Goal: Task Accomplishment & Management: Manage account settings

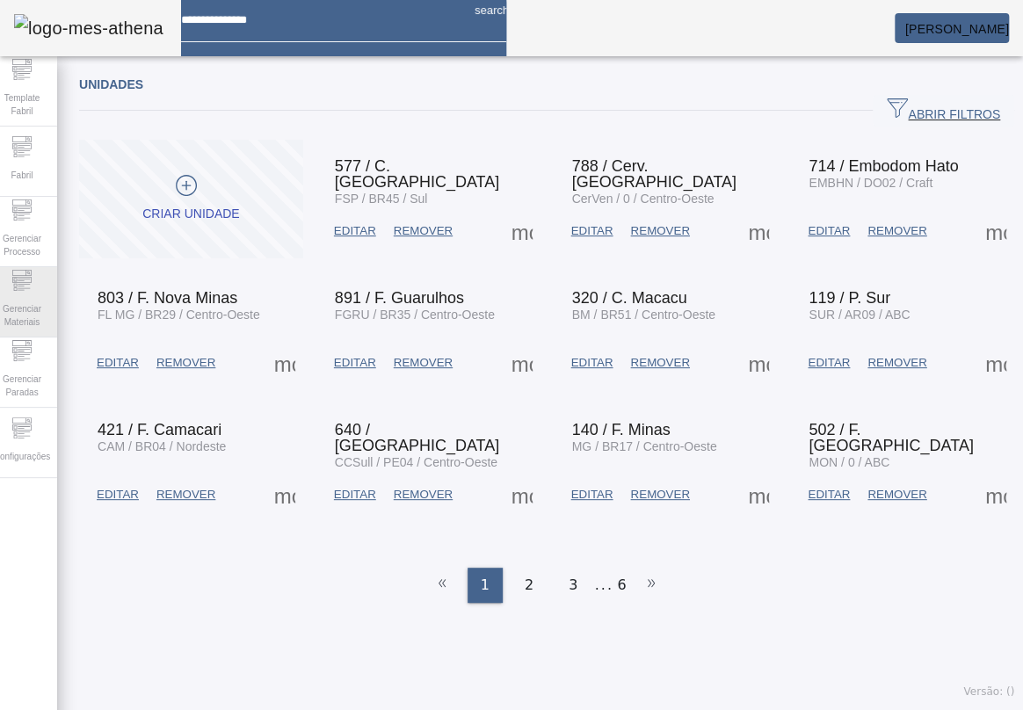
click at [33, 289] on icon at bounding box center [21, 280] width 21 height 21
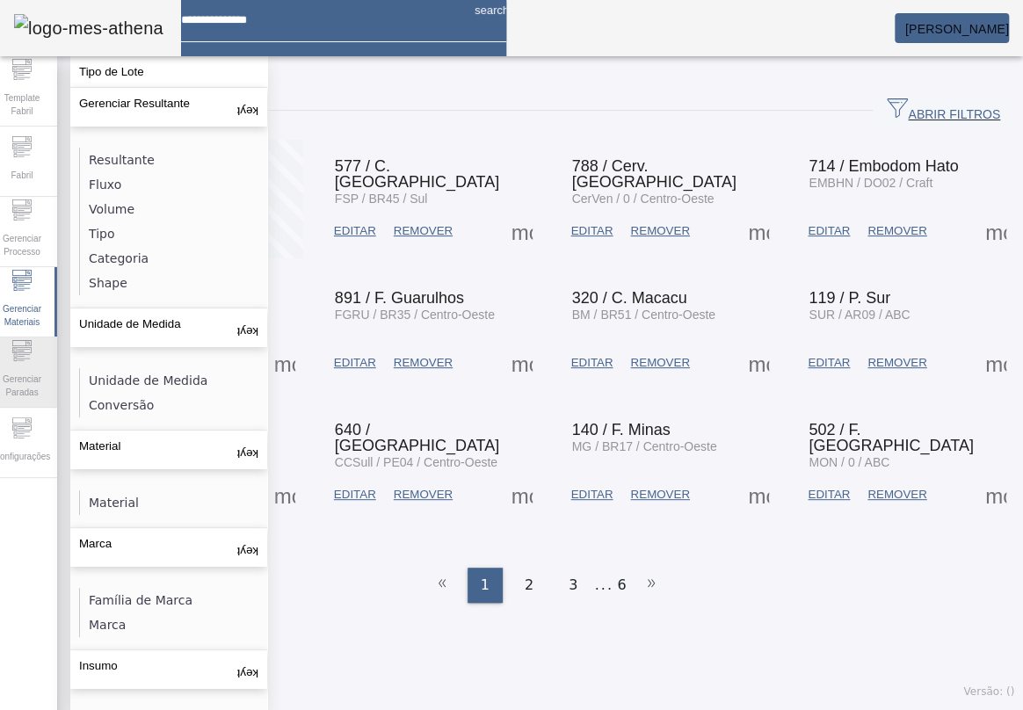
click at [25, 368] on span "Gerenciar Paradas" at bounding box center [22, 385] width 53 height 37
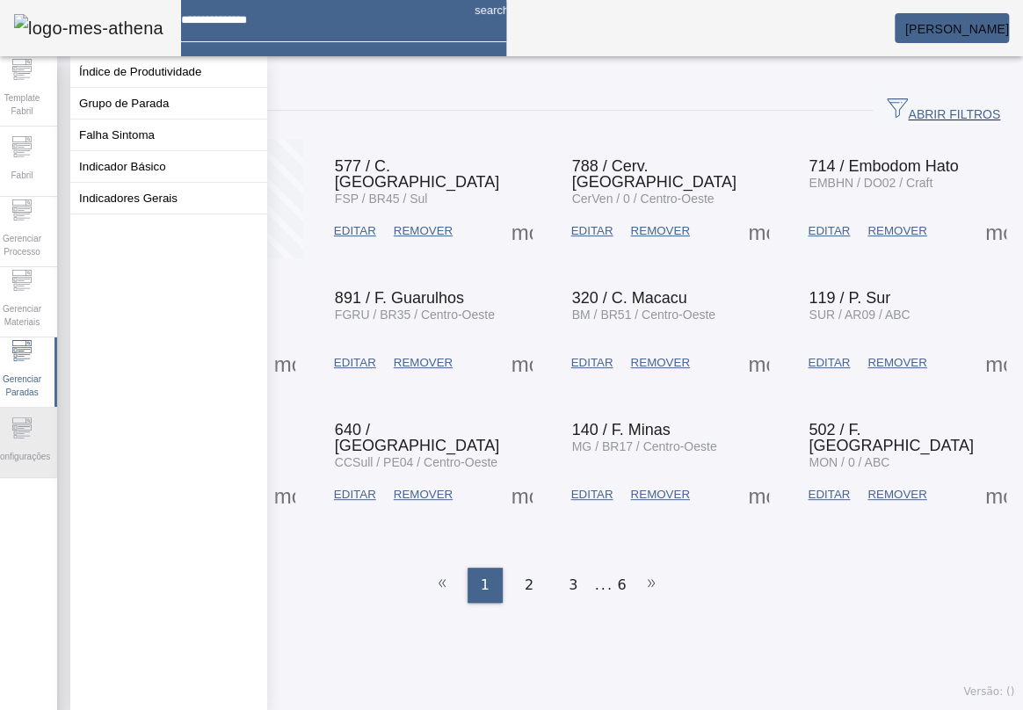
click at [23, 430] on icon at bounding box center [21, 427] width 19 height 6
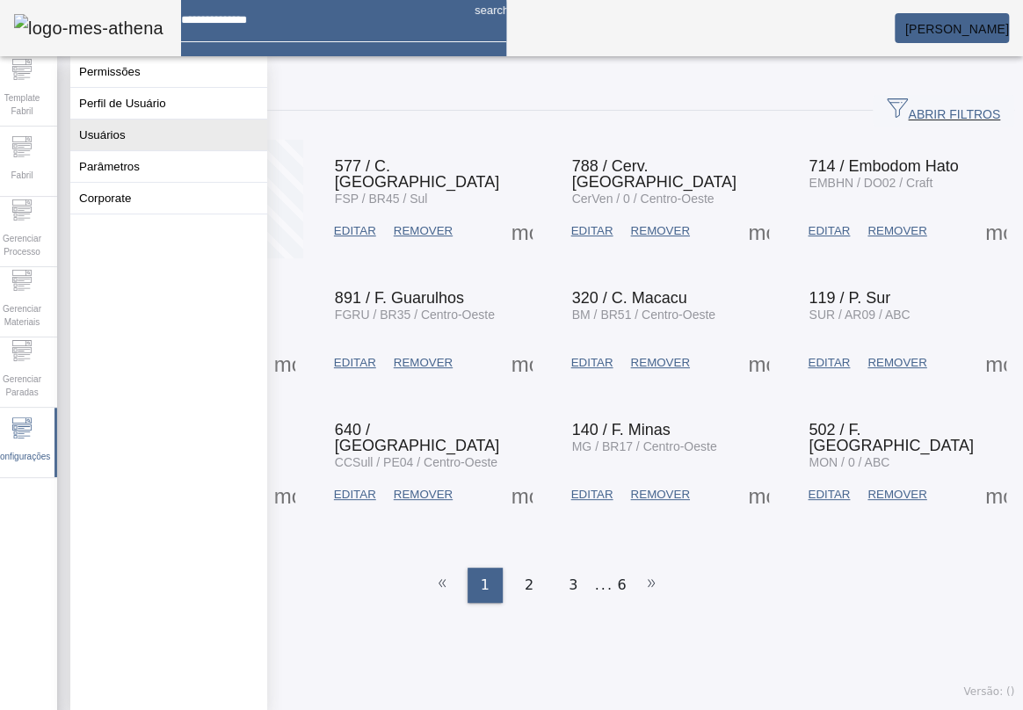
click at [139, 150] on button "Usuários" at bounding box center [168, 135] width 197 height 31
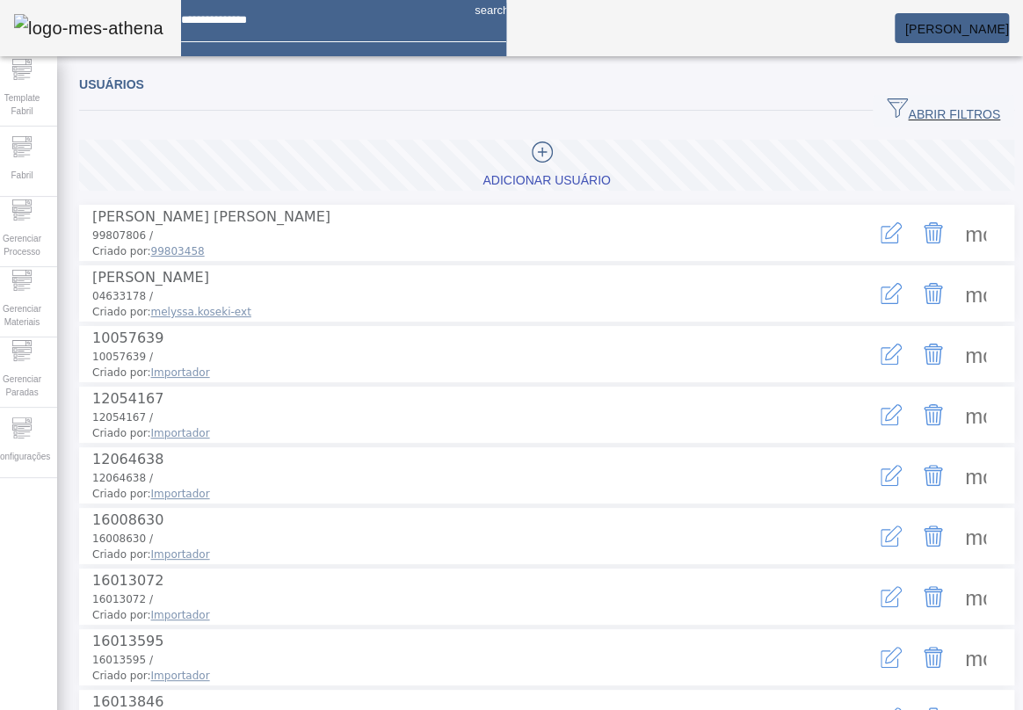
click at [954, 231] on span at bounding box center [975, 233] width 42 height 42
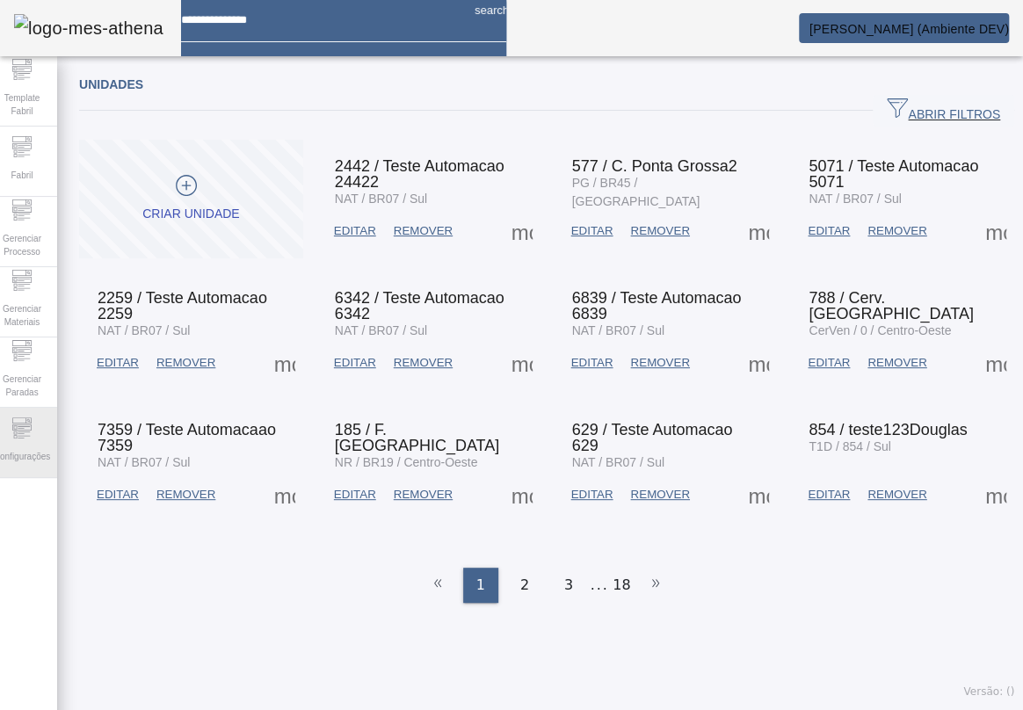
click at [19, 422] on div "Configurações" at bounding box center [22, 443] width 70 height 70
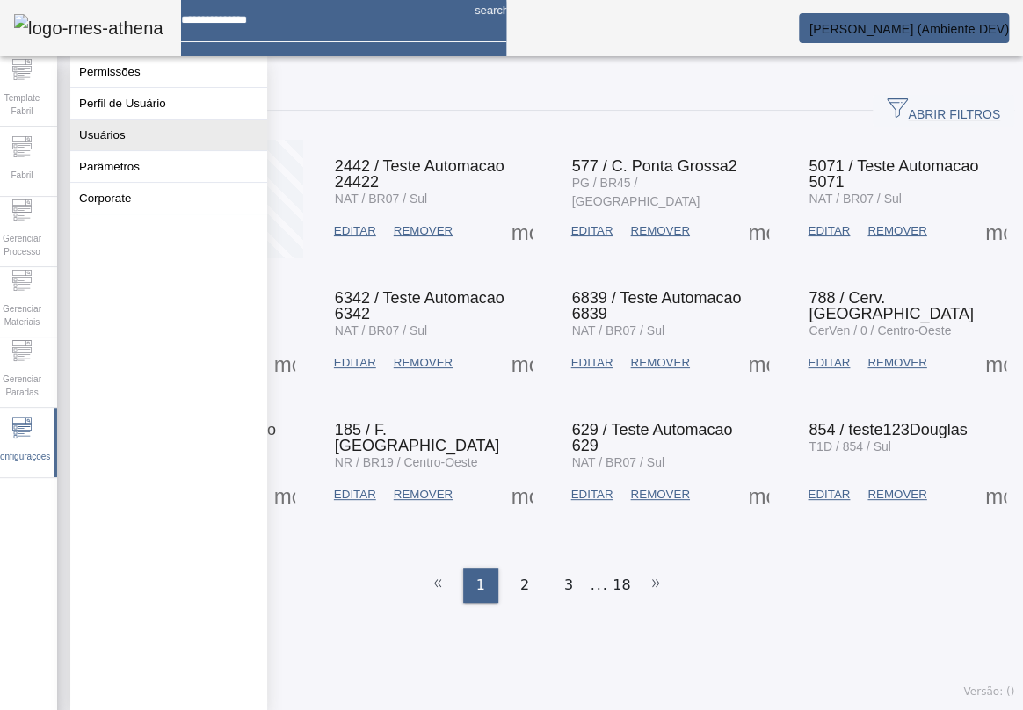
click at [77, 150] on button "Usuários" at bounding box center [168, 135] width 197 height 31
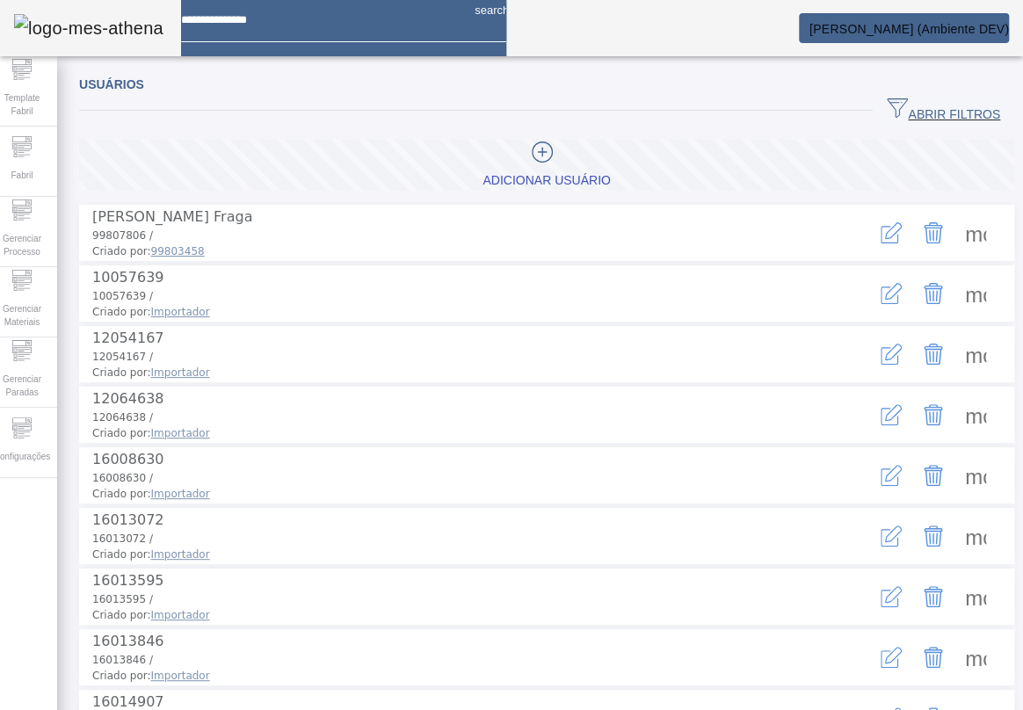
click at [956, 226] on span at bounding box center [975, 233] width 42 height 42
drag, startPoint x: 392, startPoint y: 690, endPoint x: 381, endPoint y: 666, distance: 26.0
click at [881, 222] on icon "button" at bounding box center [891, 232] width 21 height 21
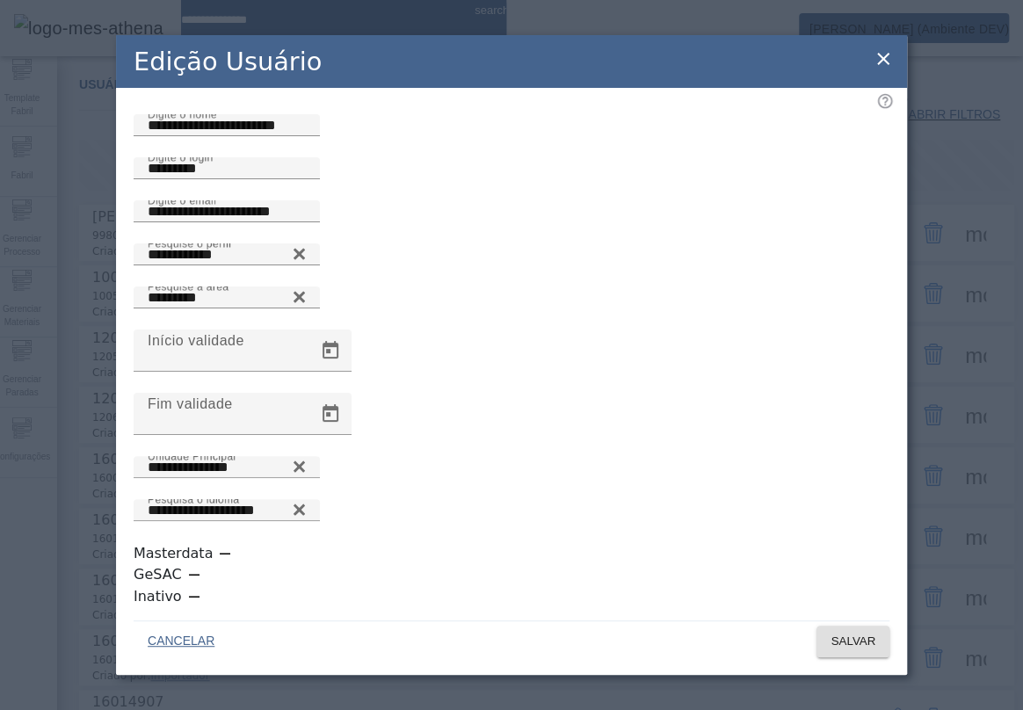
click at [876, 99] on div "**********" at bounding box center [511, 355] width 791 height 640
click at [877, 69] on icon at bounding box center [883, 58] width 21 height 21
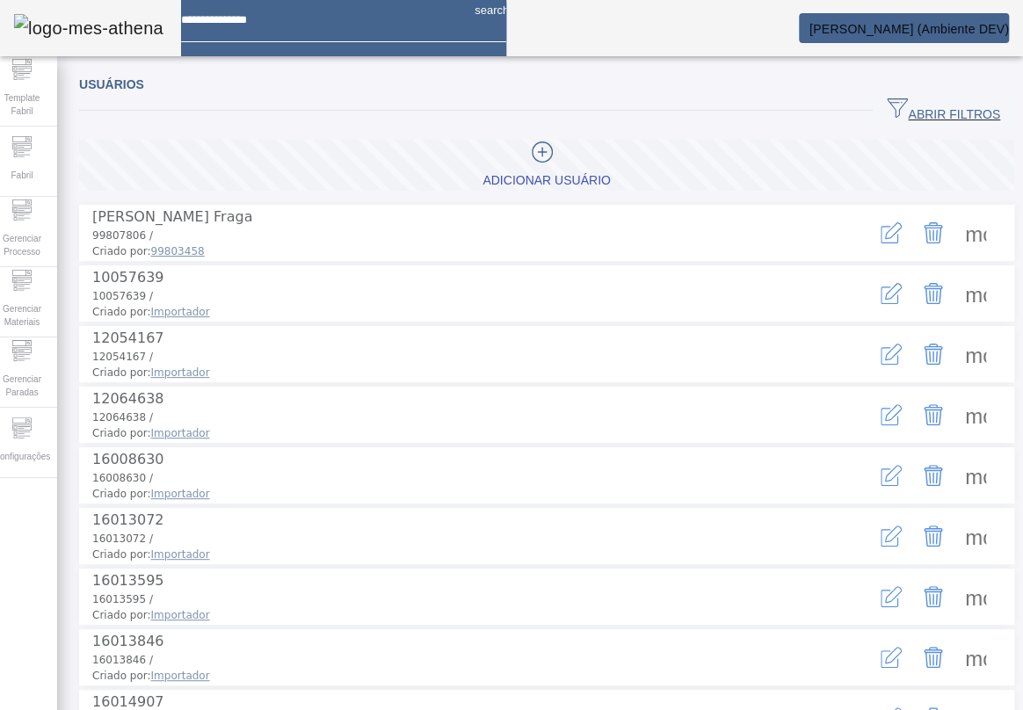
click at [881, 299] on icon "button" at bounding box center [890, 296] width 18 height 18
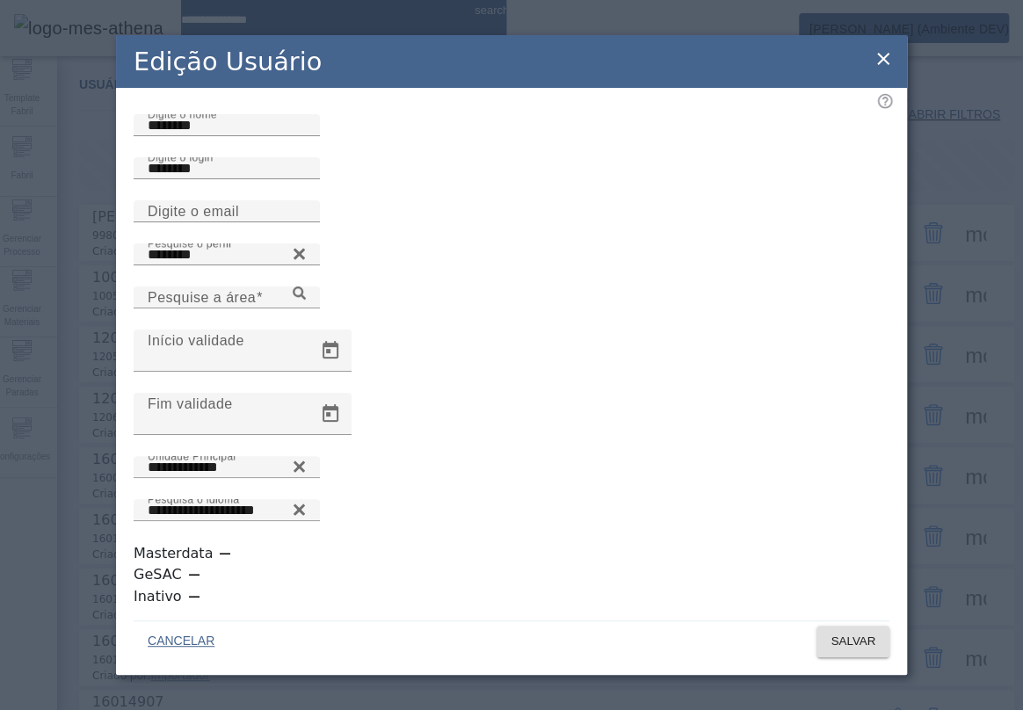
click at [881, 69] on icon at bounding box center [883, 58] width 21 height 21
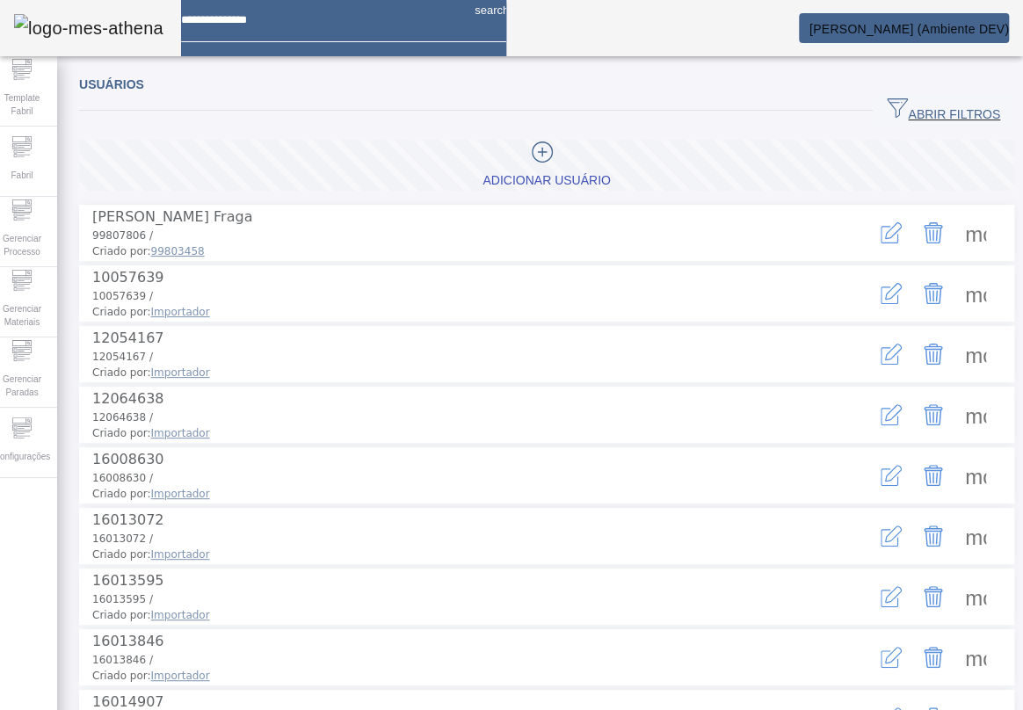
click at [955, 279] on span at bounding box center [975, 293] width 42 height 42
click at [954, 229] on span at bounding box center [975, 233] width 42 height 42
click at [881, 224] on icon "button" at bounding box center [891, 232] width 21 height 21
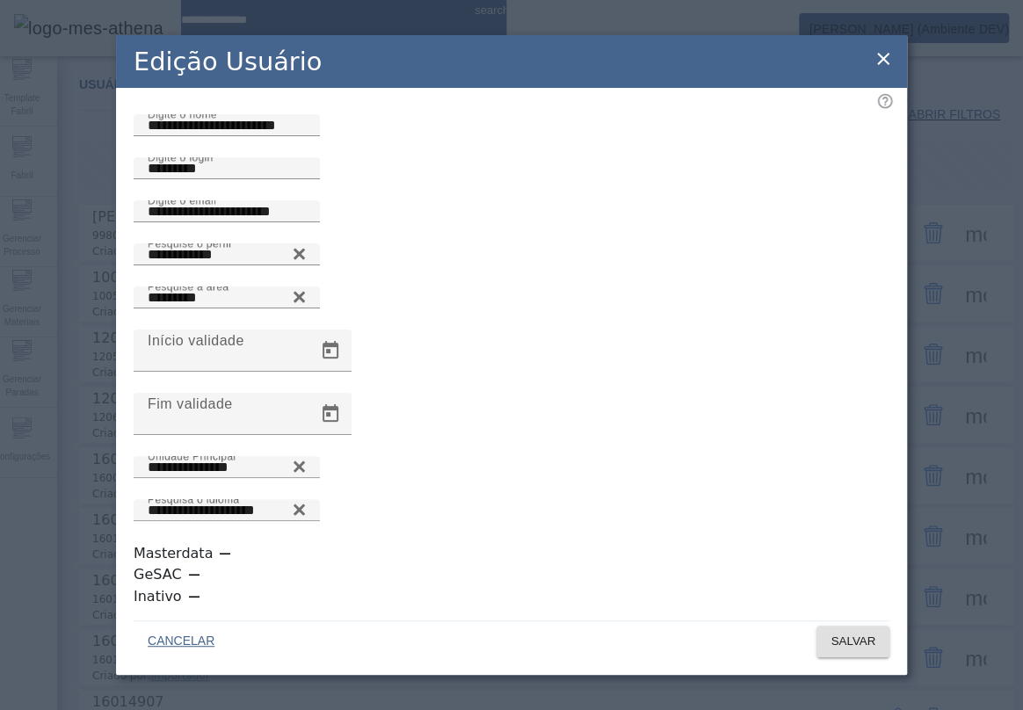
click at [875, 69] on icon at bounding box center [883, 58] width 21 height 21
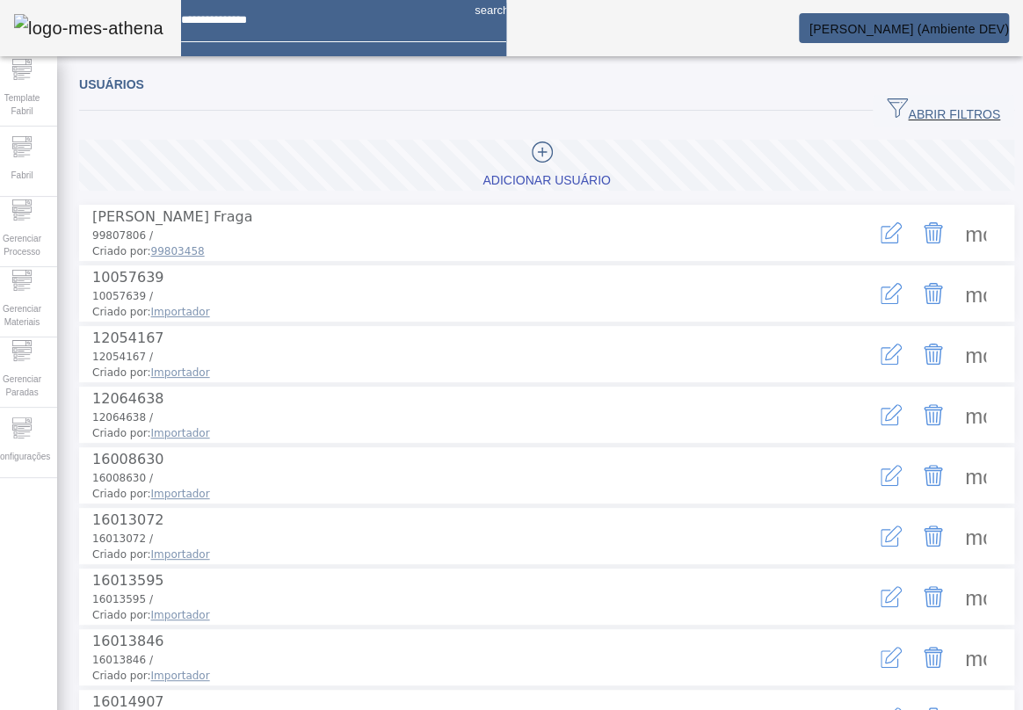
click at [954, 294] on span at bounding box center [975, 293] width 42 height 42
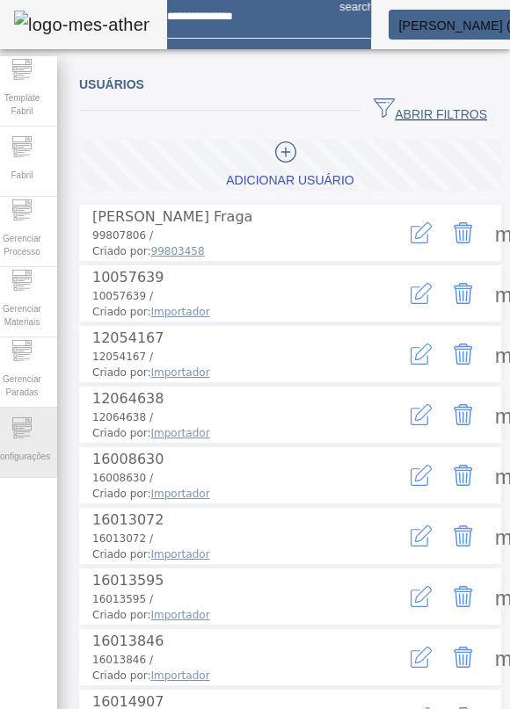
click at [31, 422] on icon at bounding box center [29, 420] width 4 height 4
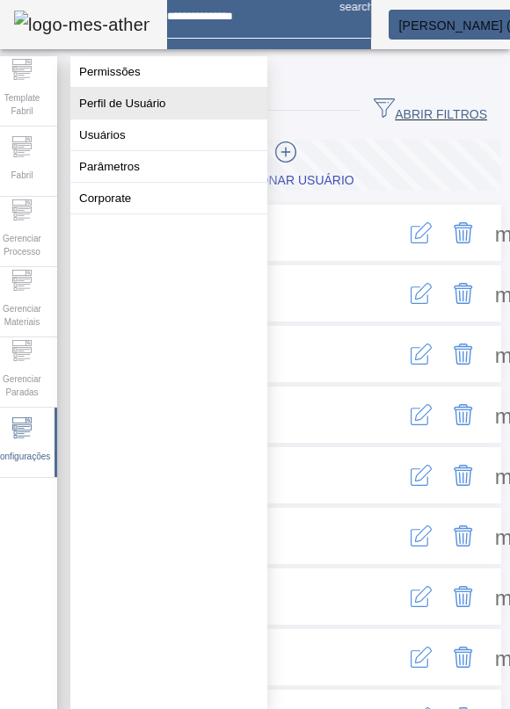
click at [167, 115] on button "Perfil de Usuário" at bounding box center [168, 103] width 197 height 31
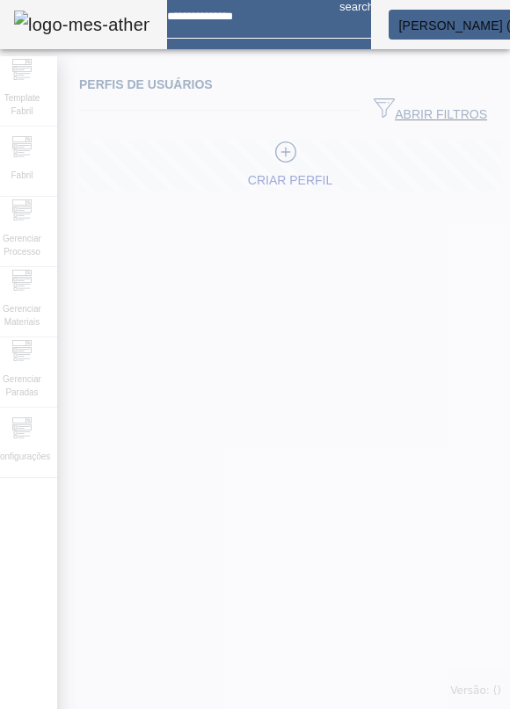
click at [26, 369] on div at bounding box center [255, 354] width 510 height 709
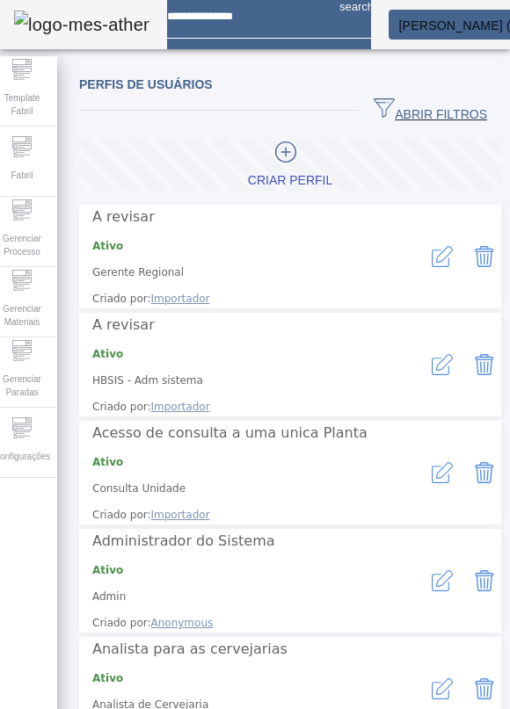
click at [404, 106] on span "ABRIR FILTROS" at bounding box center [430, 111] width 113 height 26
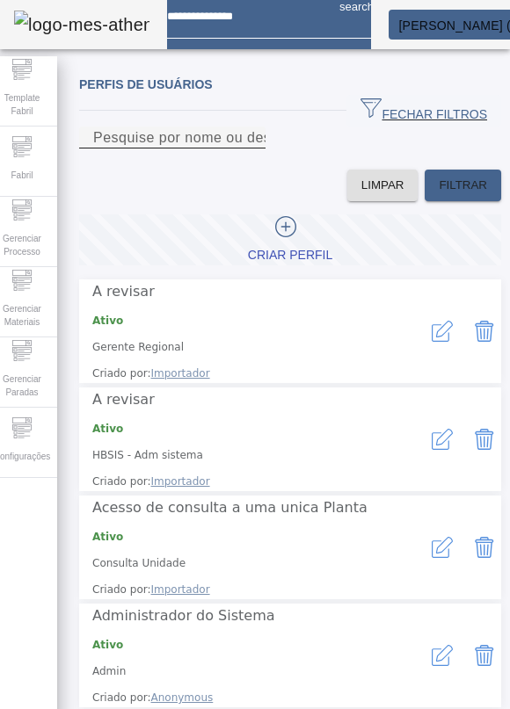
click at [158, 145] on mat-label "Pesquise por nome ou descrição" at bounding box center [202, 137] width 218 height 15
click at [158, 149] on input "Pesquise por nome ou descrição" at bounding box center [172, 137] width 158 height 21
type input "****"
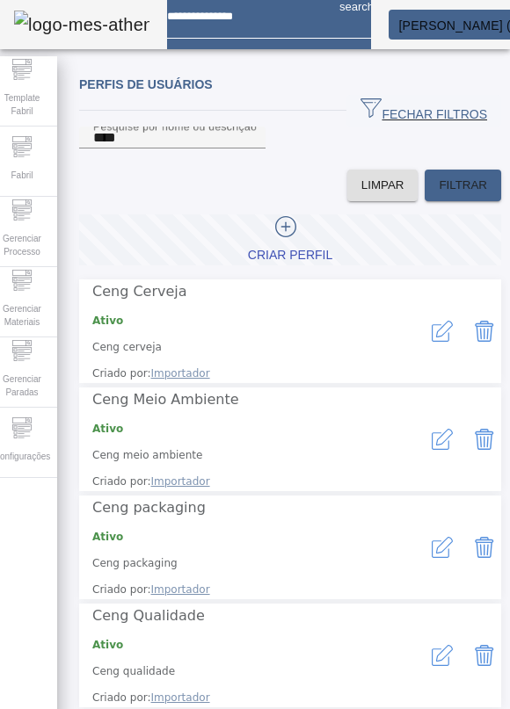
click at [432, 342] on icon "button" at bounding box center [442, 331] width 21 height 21
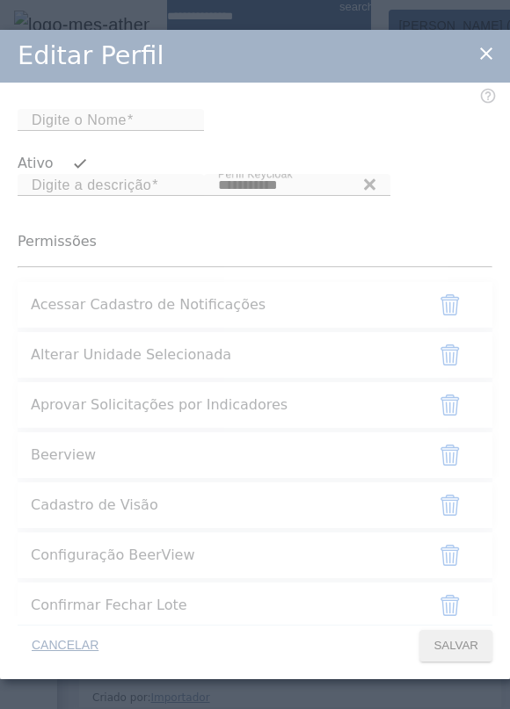
type input "**********"
